Goal: Task Accomplishment & Management: Complete application form

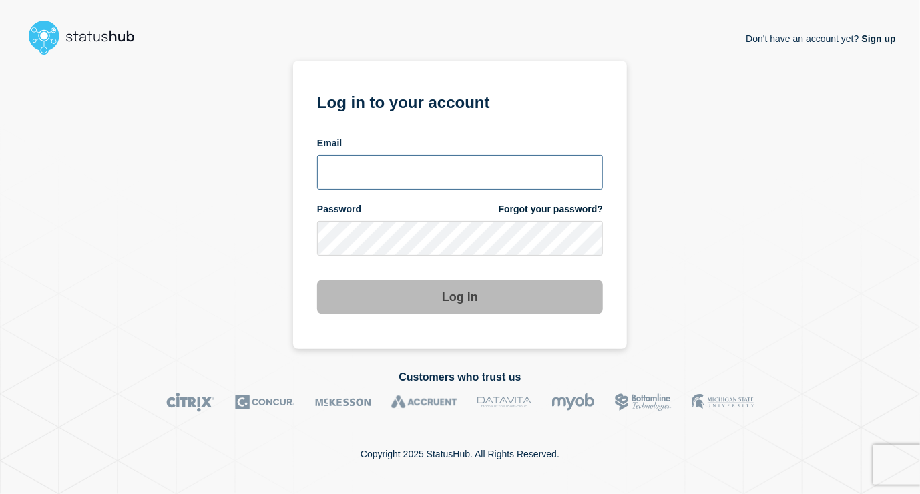
type input "silaster@msu.edu"
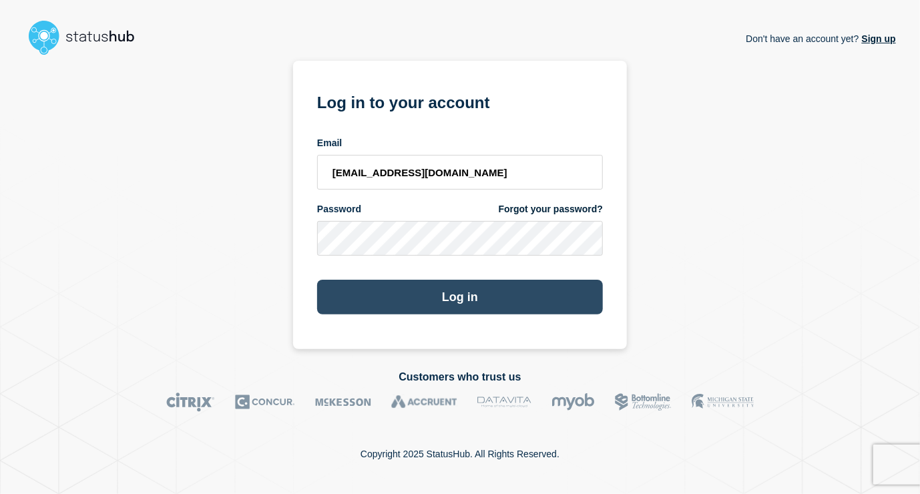
click at [359, 285] on button "Log in" at bounding box center [460, 297] width 286 height 35
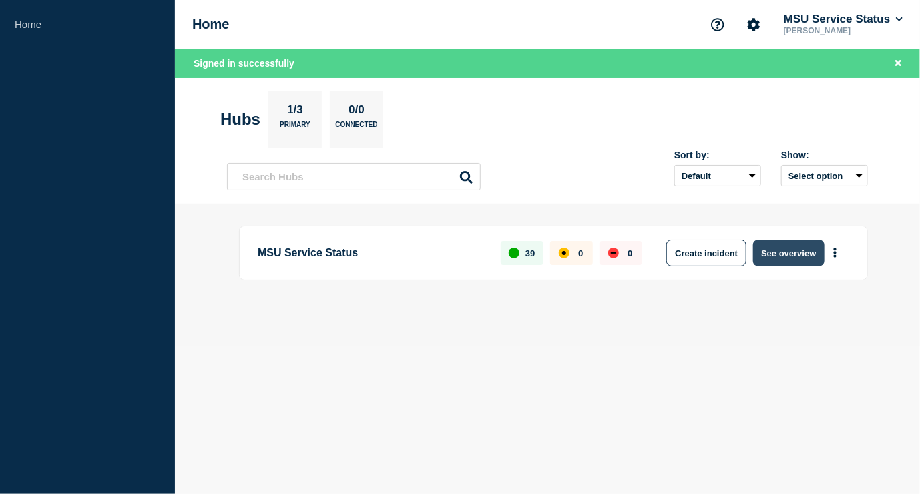
click at [794, 254] on button "See overview" at bounding box center [788, 253] width 71 height 27
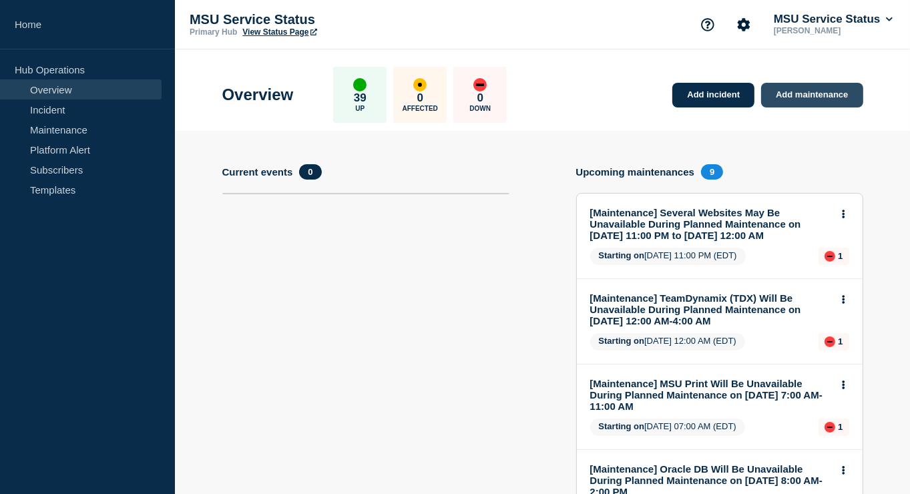
click at [801, 95] on link "Add maintenance" at bounding box center [811, 95] width 101 height 25
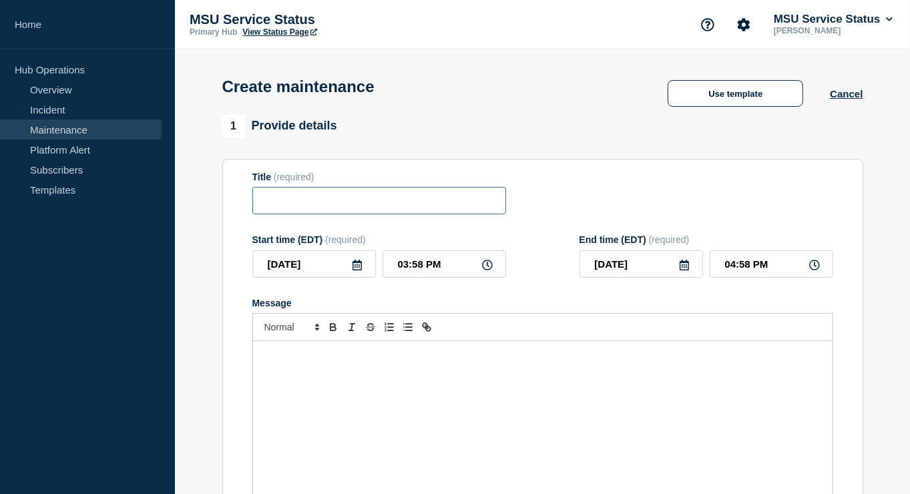
paste input "[Maintenance] [DOMAIN_NAME] Will Be Unavailable During Planned Maintenance on […"
drag, startPoint x: 336, startPoint y: 206, endPoint x: 442, endPoint y: 205, distance: 106.2
click at [442, 205] on input "[Maintenance] [DOMAIN_NAME] Will Be Unavailable During Planned Maintenance on […" at bounding box center [379, 200] width 254 height 27
paste input "Digital Desk (scoring office) prod"
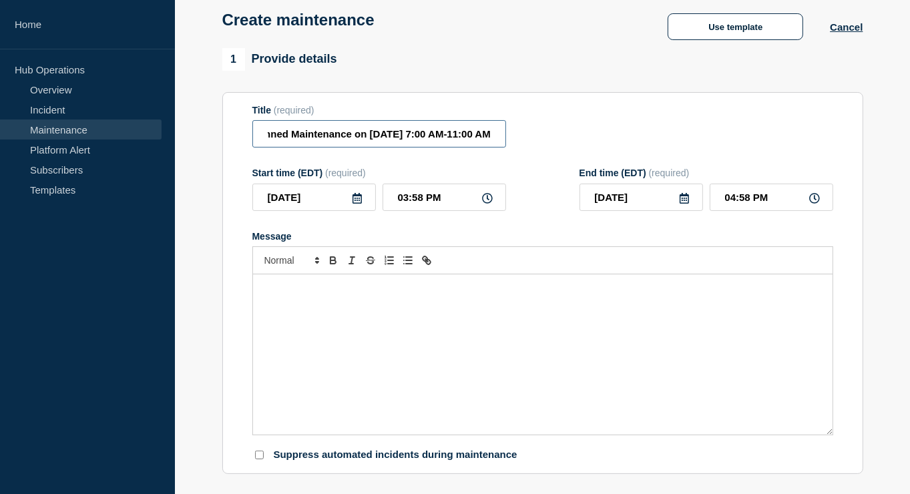
type input "[Maintenance] Digital Desk (scoring office) production Will Be Unavailable Duri…"
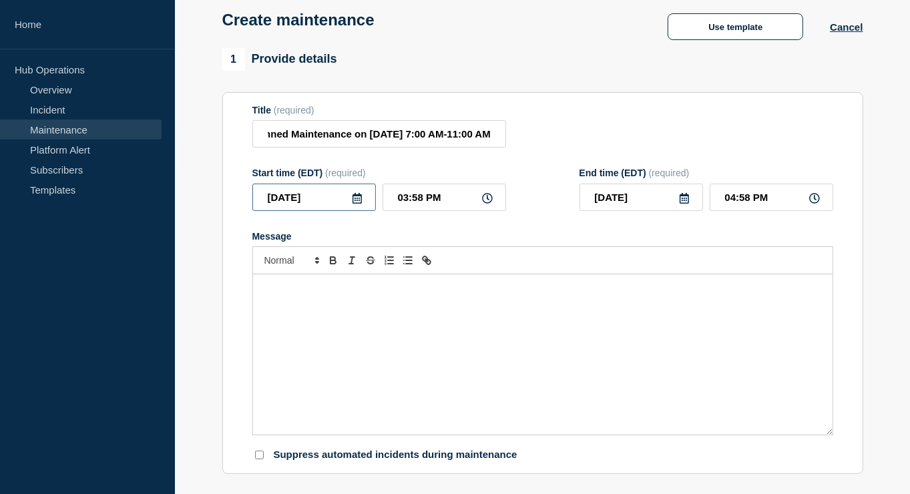
click at [363, 201] on input "[DATE]" at bounding box center [314, 197] width 124 height 27
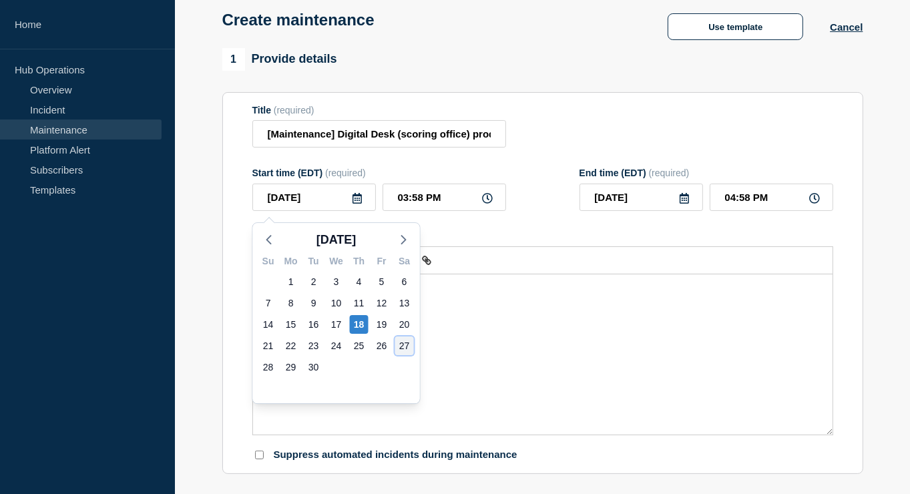
click at [400, 344] on div "27" at bounding box center [404, 346] width 19 height 19
type input "[DATE]"
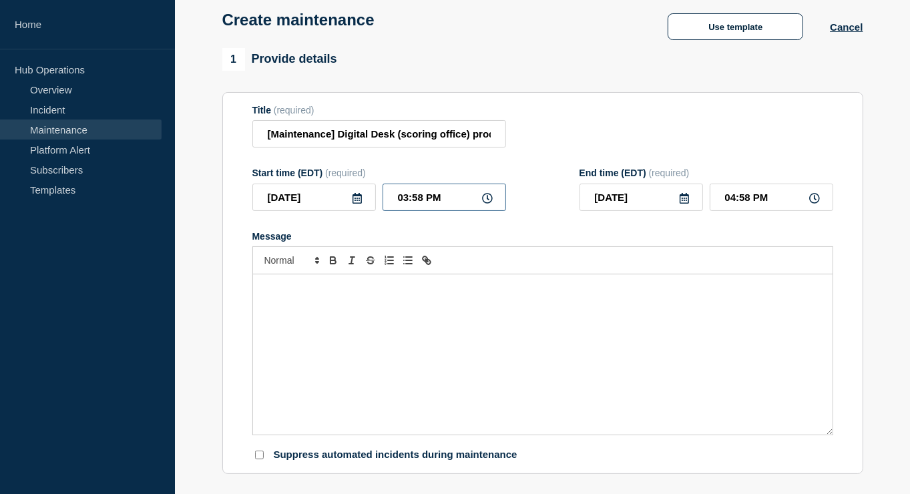
click at [403, 205] on input "03:58 PM" at bounding box center [445, 197] width 124 height 27
type input "07:58 PM"
type input "08:58 PM"
type input "07:08 PM"
type input "08:08 PM"
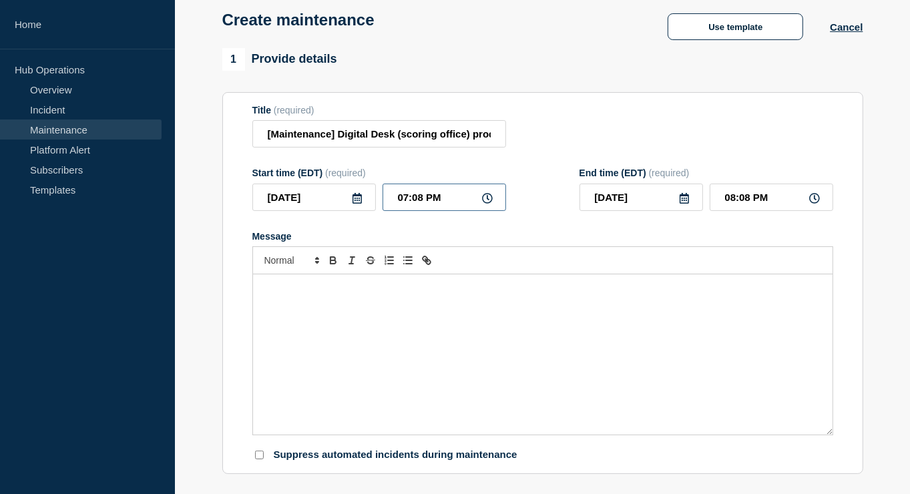
type input "07:00 PM"
type input "08:00 PM"
type input "07:00 AM"
drag, startPoint x: 722, startPoint y: 202, endPoint x: 780, endPoint y: 202, distance: 58.1
click at [780, 202] on input "08:00 AM" at bounding box center [772, 197] width 124 height 27
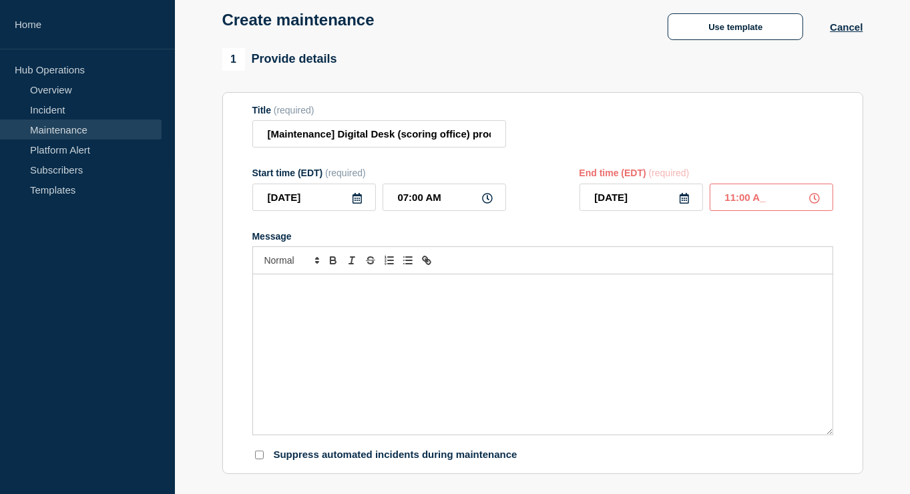
type input "11:00 AM"
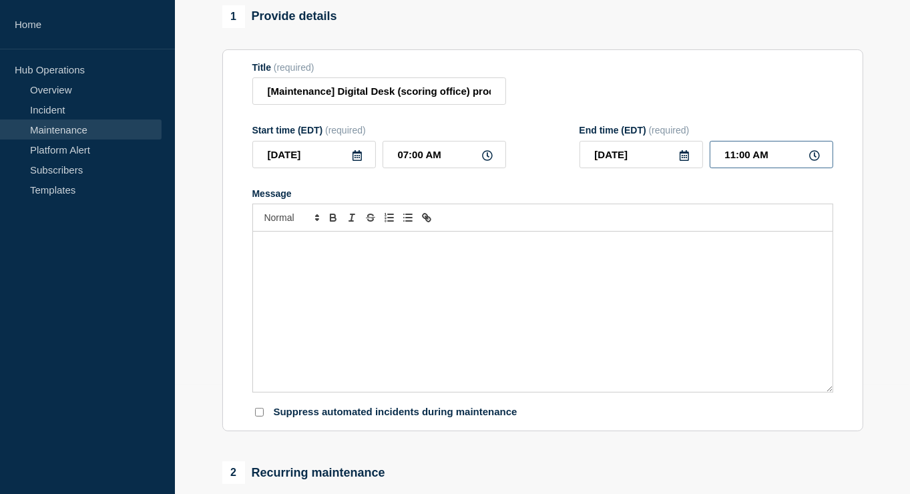
scroll to position [134, 0]
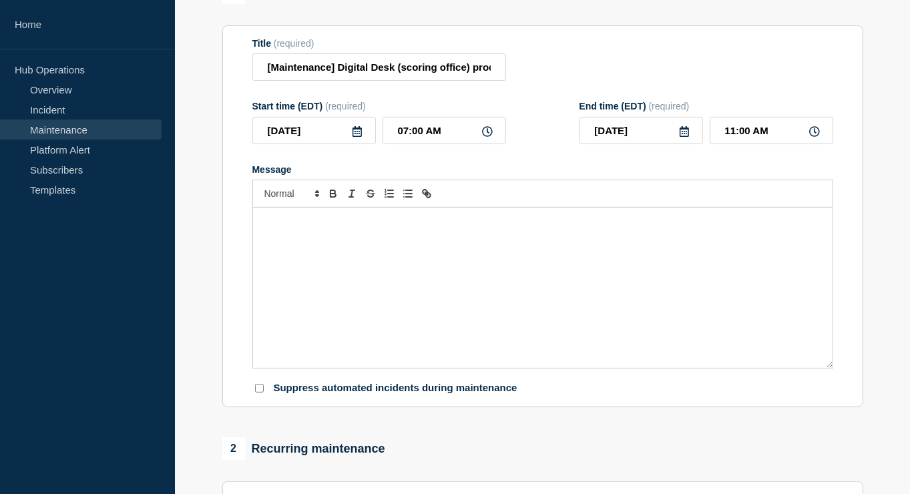
click at [410, 254] on div "Message" at bounding box center [543, 288] width 580 height 160
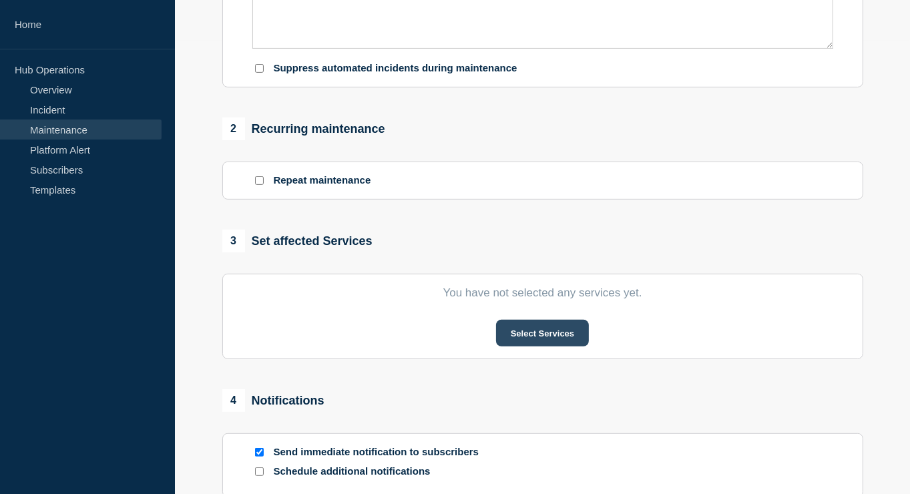
scroll to position [467, 0]
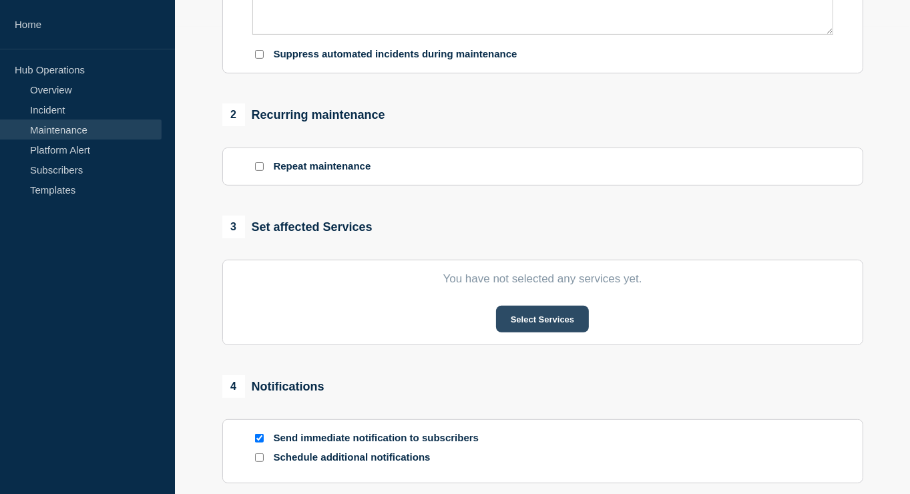
click at [515, 328] on button "Select Services" at bounding box center [542, 319] width 93 height 27
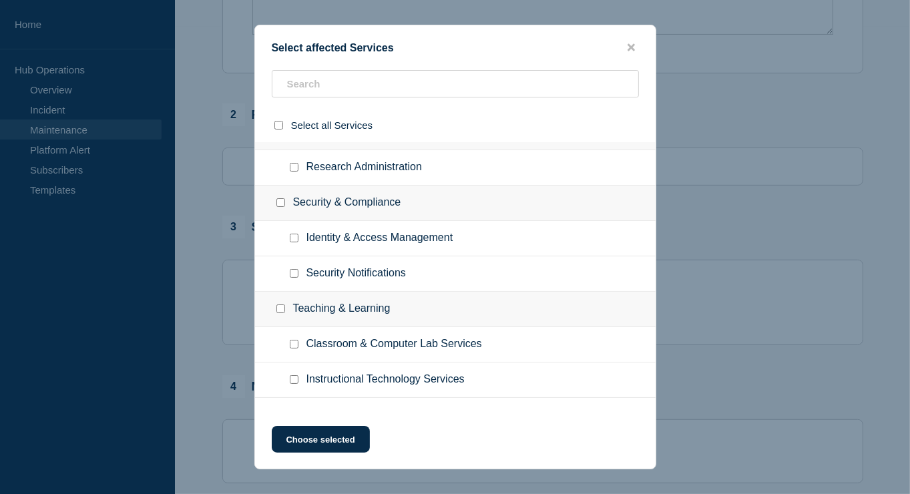
scroll to position [1390, 0]
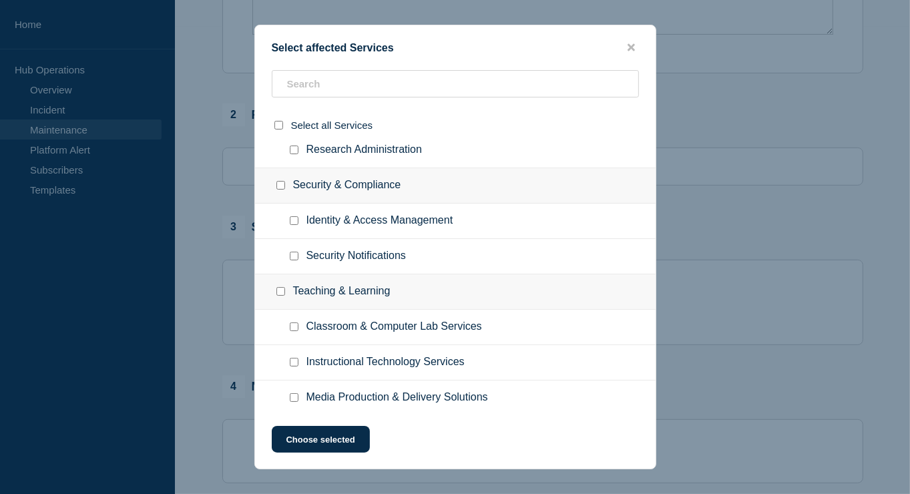
click at [292, 358] on input "Instructional Technology Services checkbox" at bounding box center [294, 362] width 9 height 9
checkbox input "true"
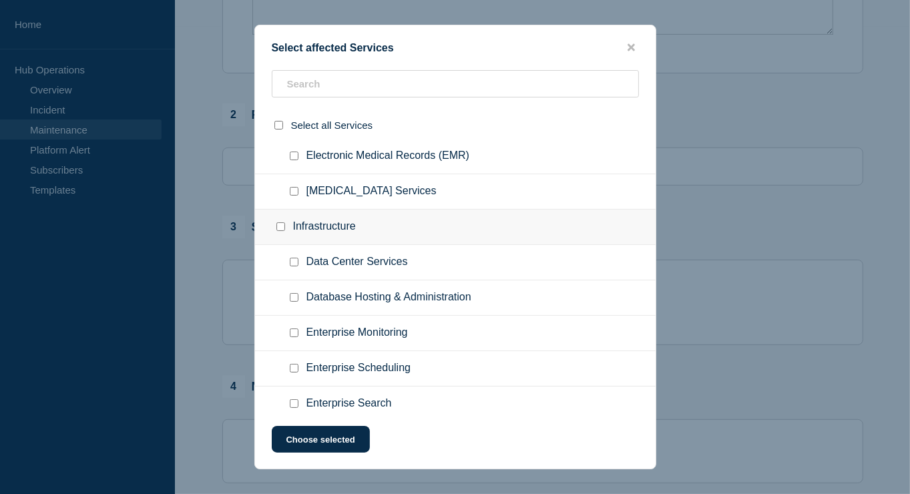
scroll to position [868, 0]
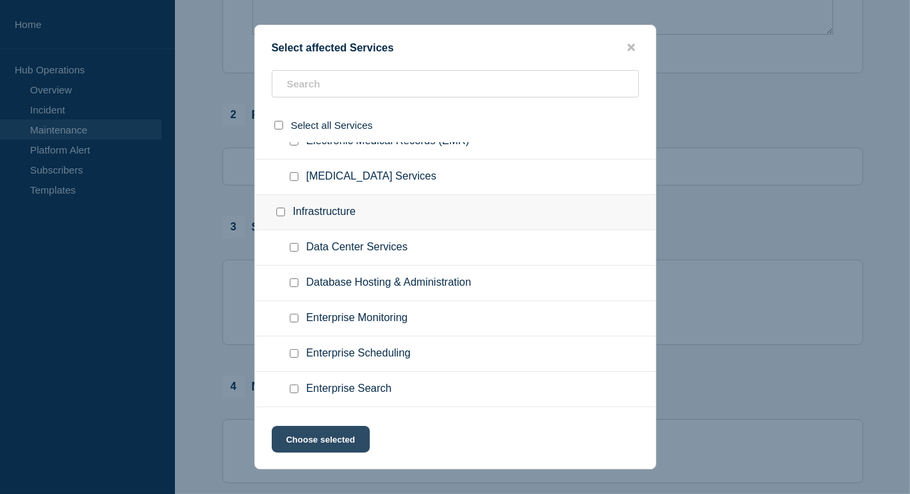
click at [355, 444] on button "Choose selected" at bounding box center [321, 439] width 98 height 27
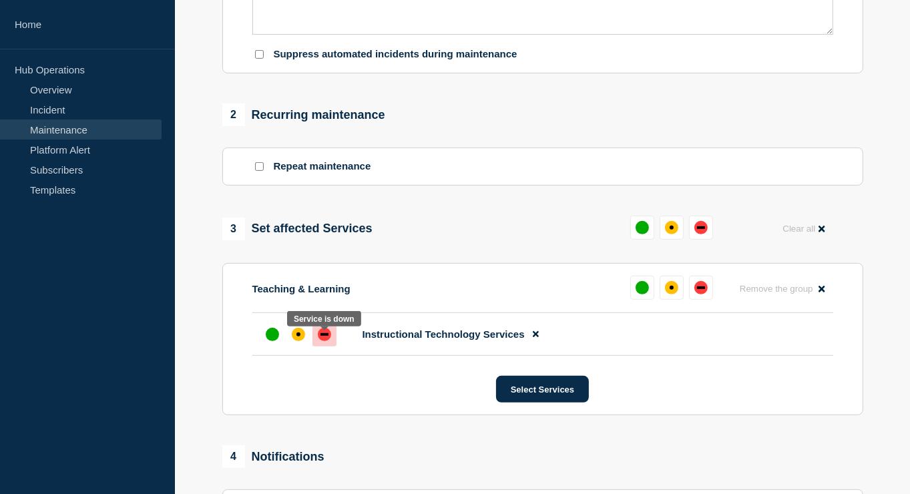
click at [325, 341] on div "down" at bounding box center [324, 334] width 13 height 13
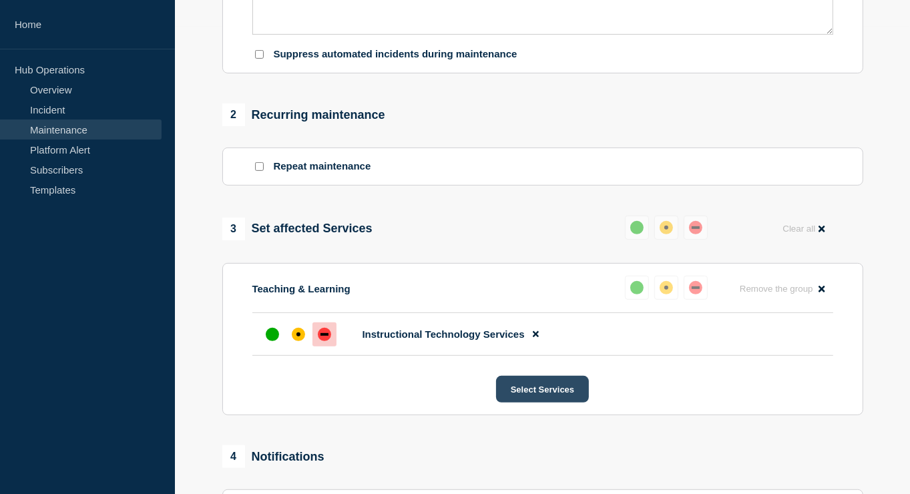
click at [552, 393] on button "Select Services" at bounding box center [542, 389] width 93 height 27
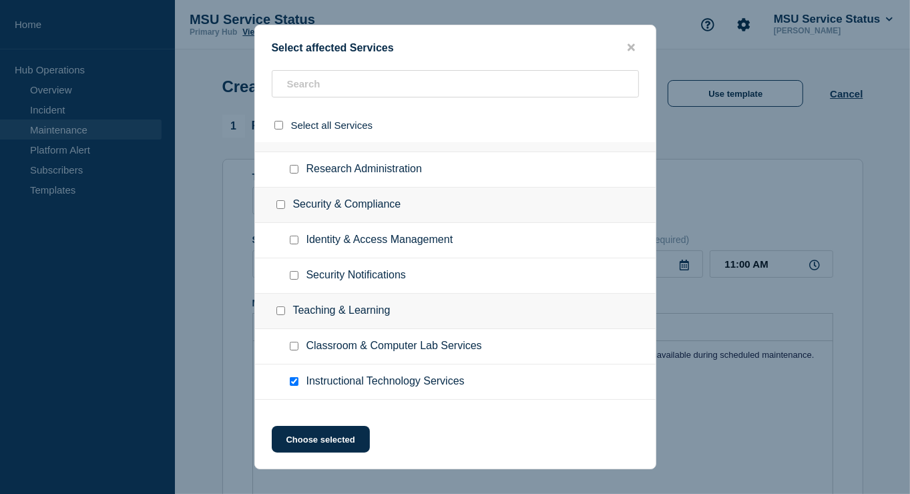
scroll to position [1390, 0]
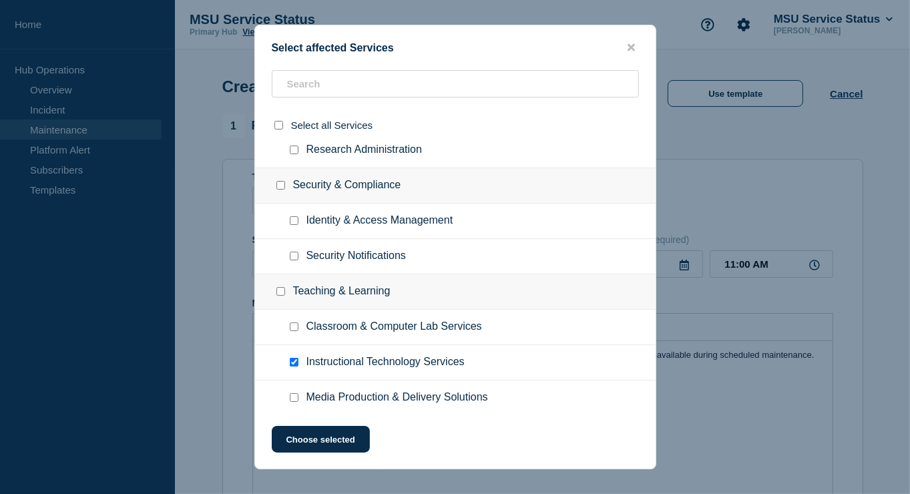
click at [636, 47] on button "close button" at bounding box center [631, 47] width 15 height 13
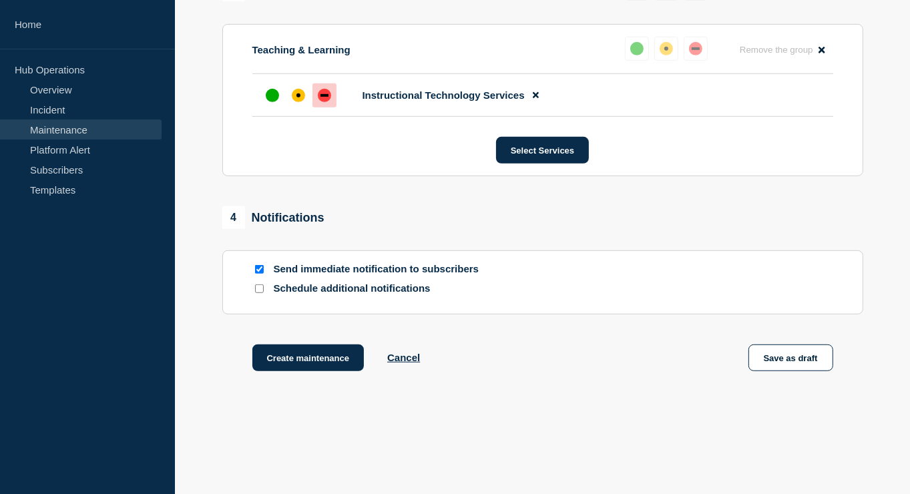
scroll to position [744, 0]
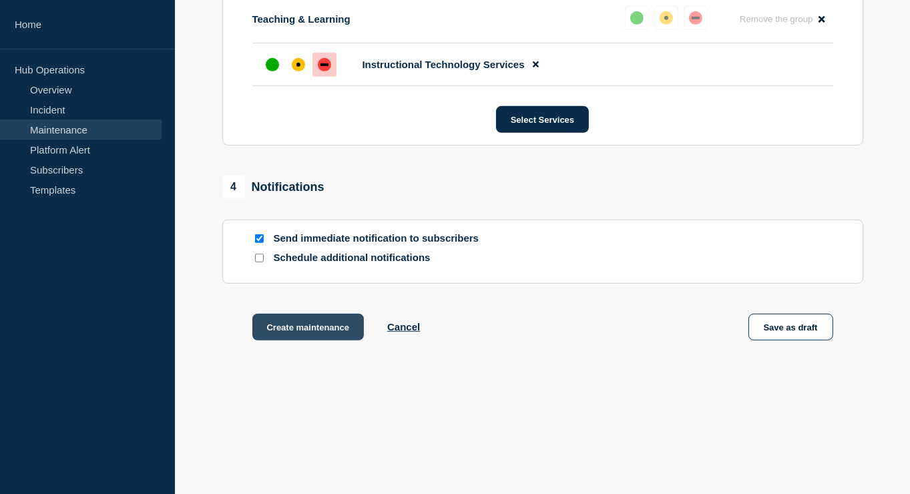
click at [339, 331] on button "Create maintenance" at bounding box center [308, 327] width 112 height 27
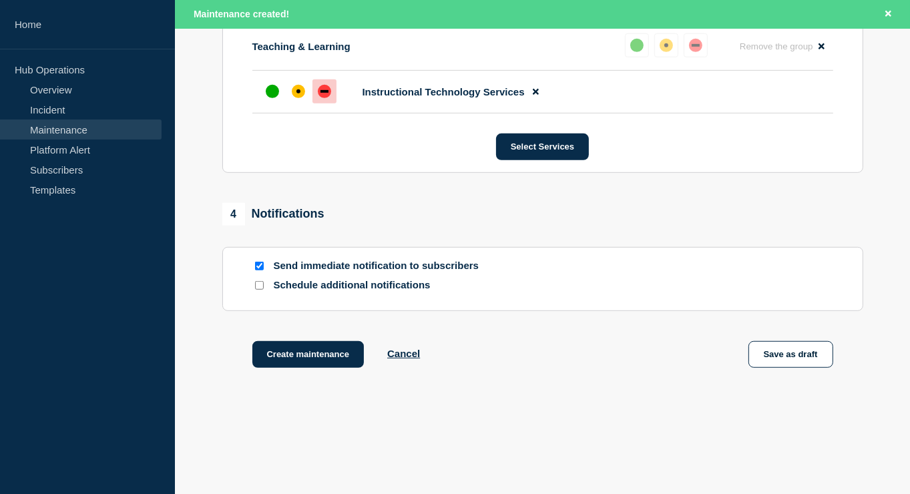
scroll to position [706, 0]
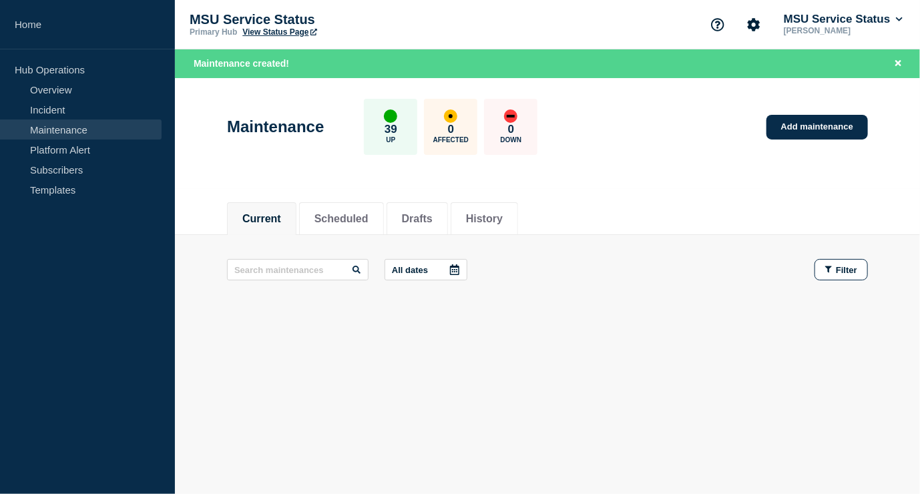
click at [281, 35] on link "View Status Page" at bounding box center [279, 31] width 74 height 9
